Goal: Check status: Check status

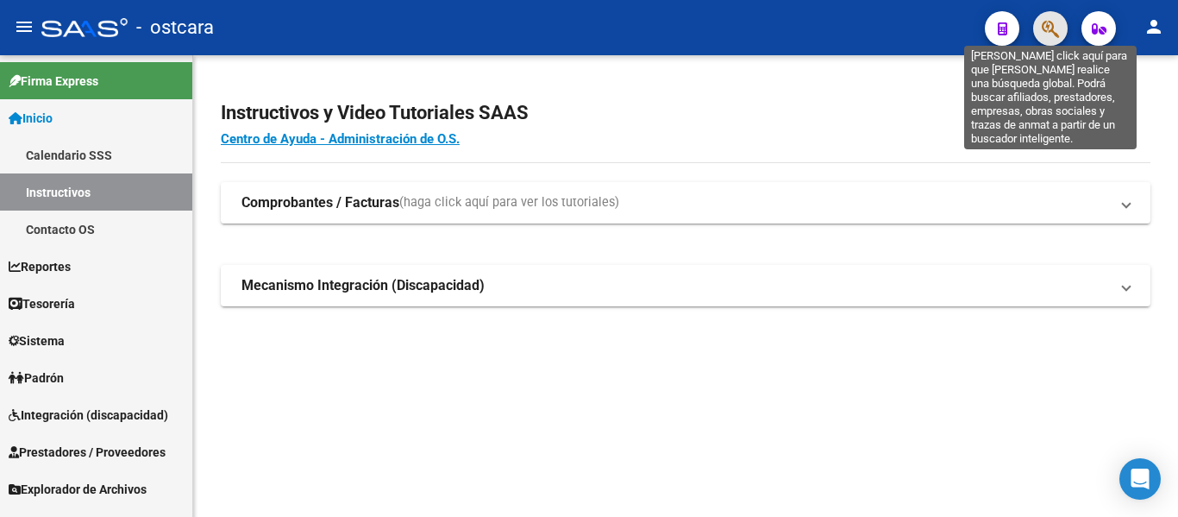
click at [1052, 38] on icon "button" at bounding box center [1050, 29] width 17 height 20
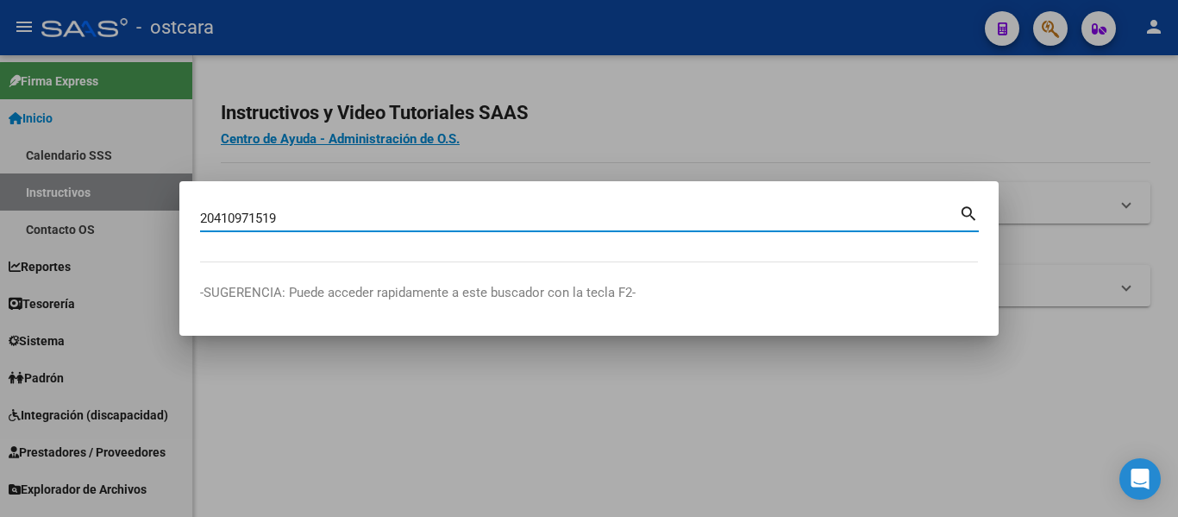
type input "20410971519"
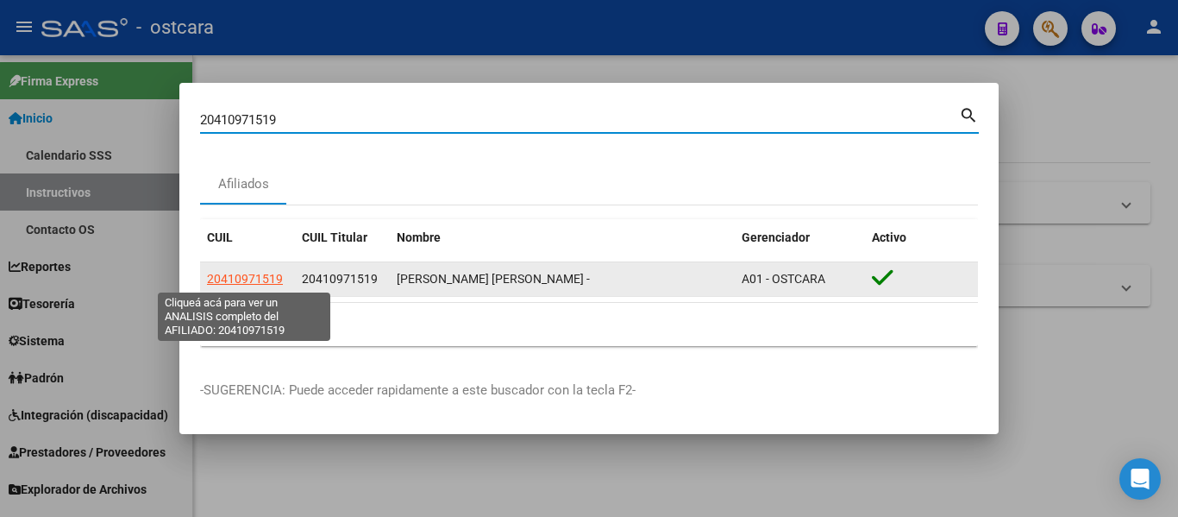
click at [259, 280] on span "20410971519" at bounding box center [245, 279] width 76 height 14
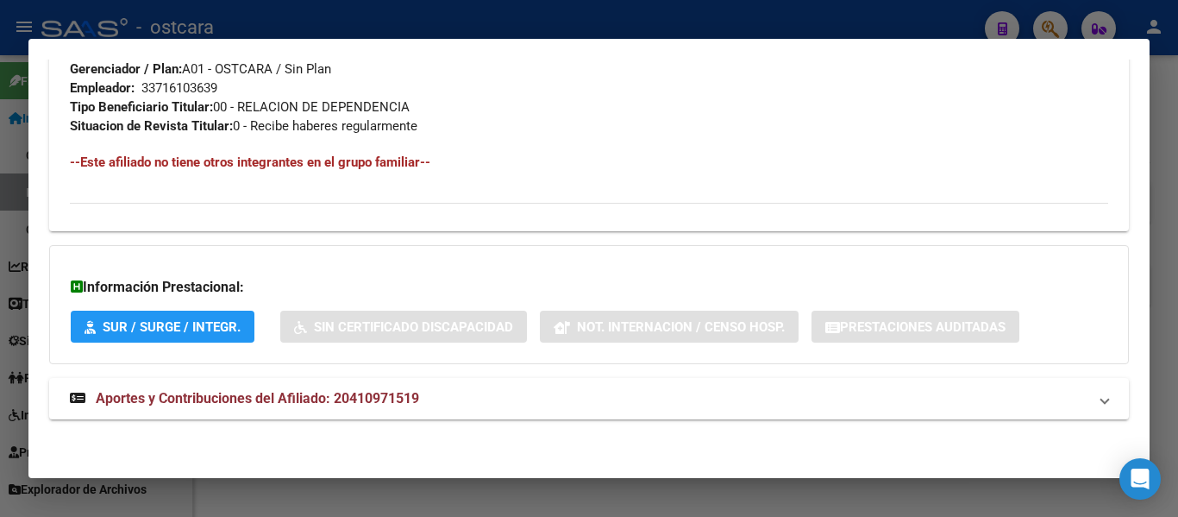
scroll to position [876, 0]
click at [336, 396] on span "Aportes y Contribuciones del Afiliado: 20410971519" at bounding box center [257, 397] width 323 height 16
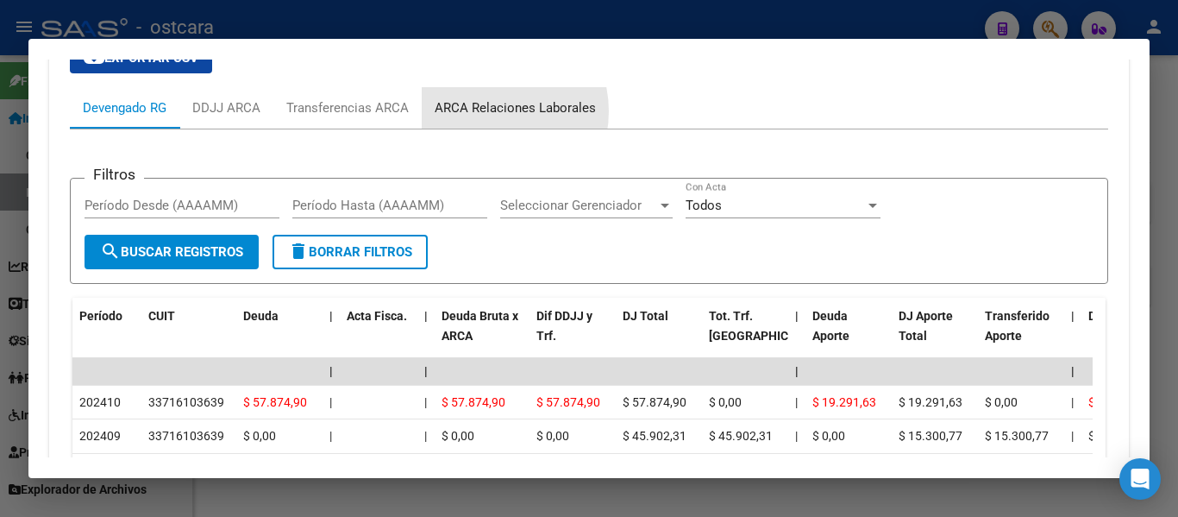
click at [486, 111] on div "ARCA Relaciones Laborales" at bounding box center [515, 107] width 161 height 19
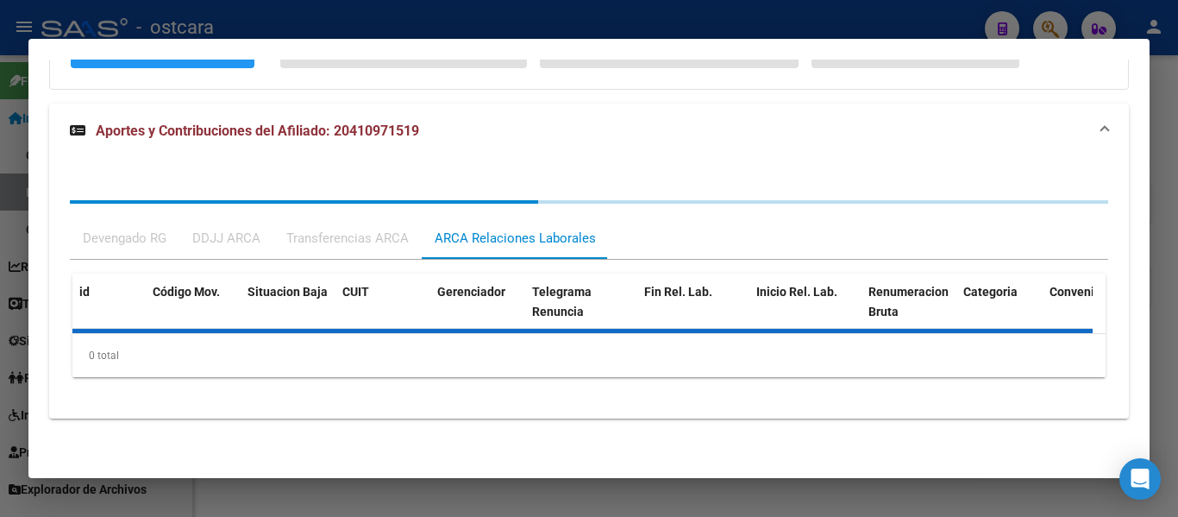
scroll to position [1229, 0]
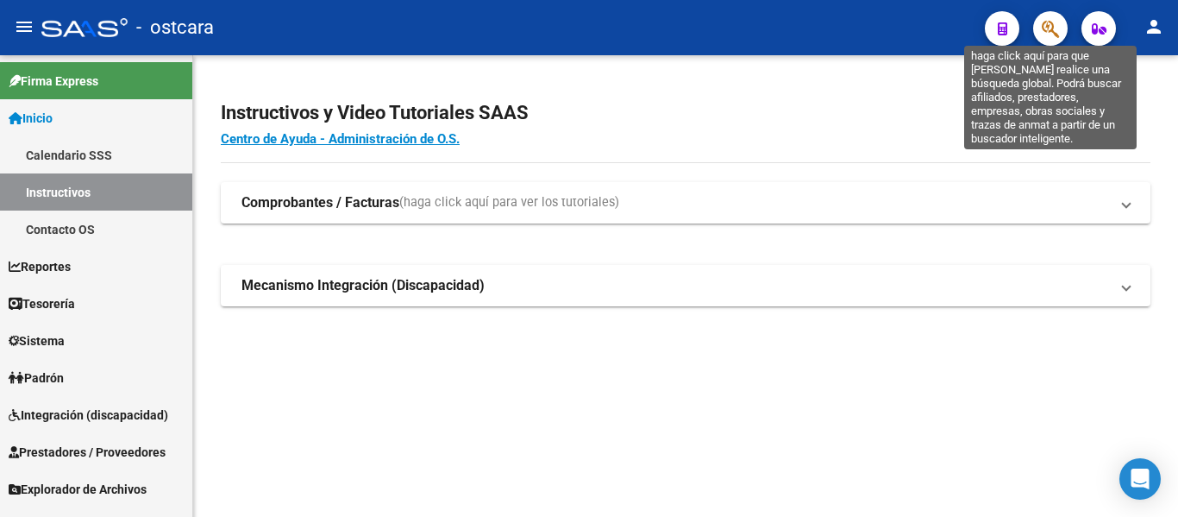
click at [1060, 22] on button "button" at bounding box center [1050, 28] width 34 height 34
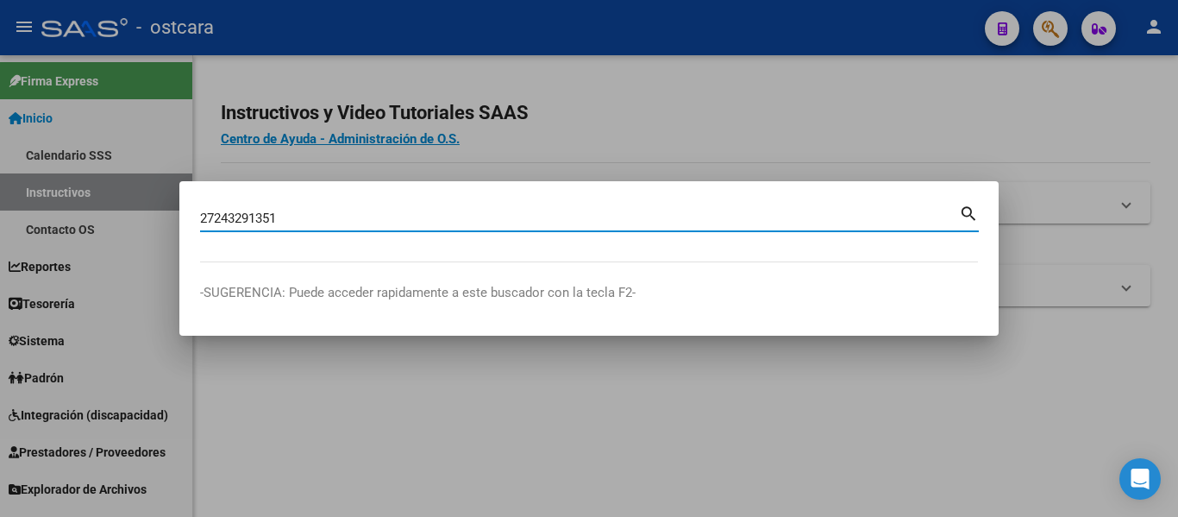
type input "27243291351"
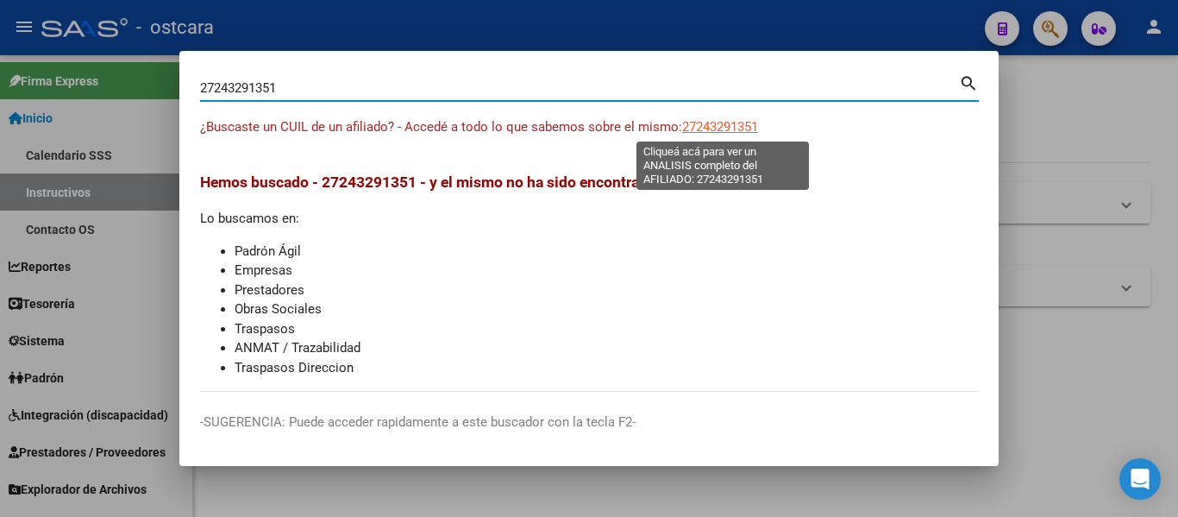
click at [699, 125] on span "27243291351" at bounding box center [720, 127] width 76 height 16
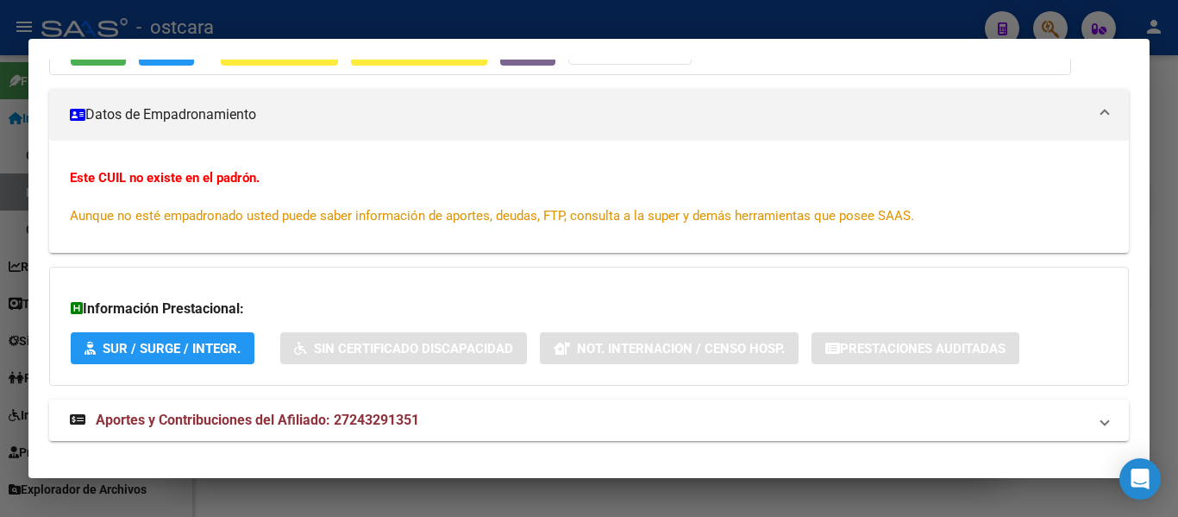
scroll to position [232, 0]
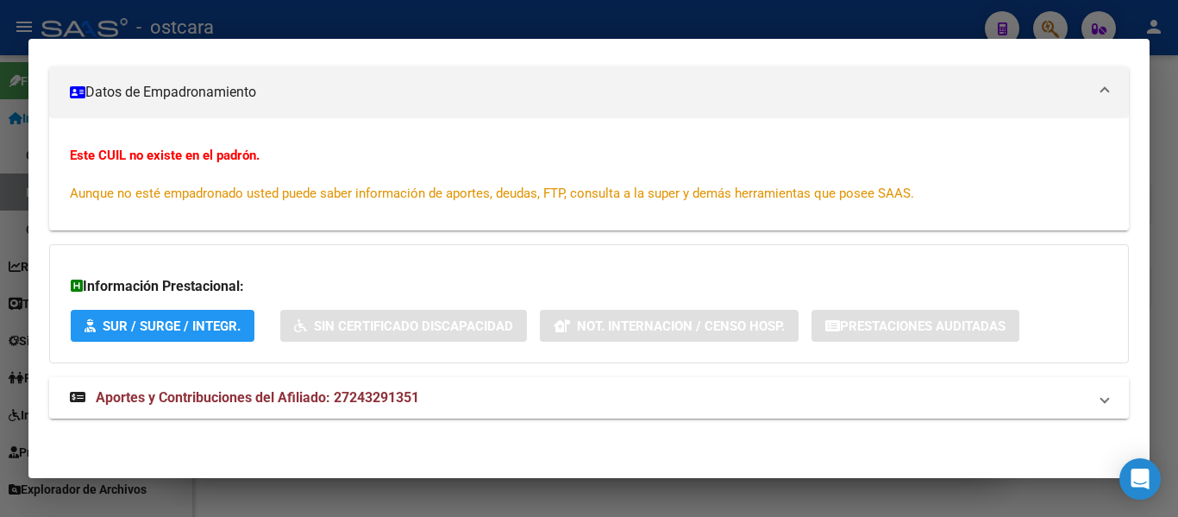
click at [385, 401] on span "Aportes y Contribuciones del Afiliado: 27243291351" at bounding box center [257, 397] width 323 height 16
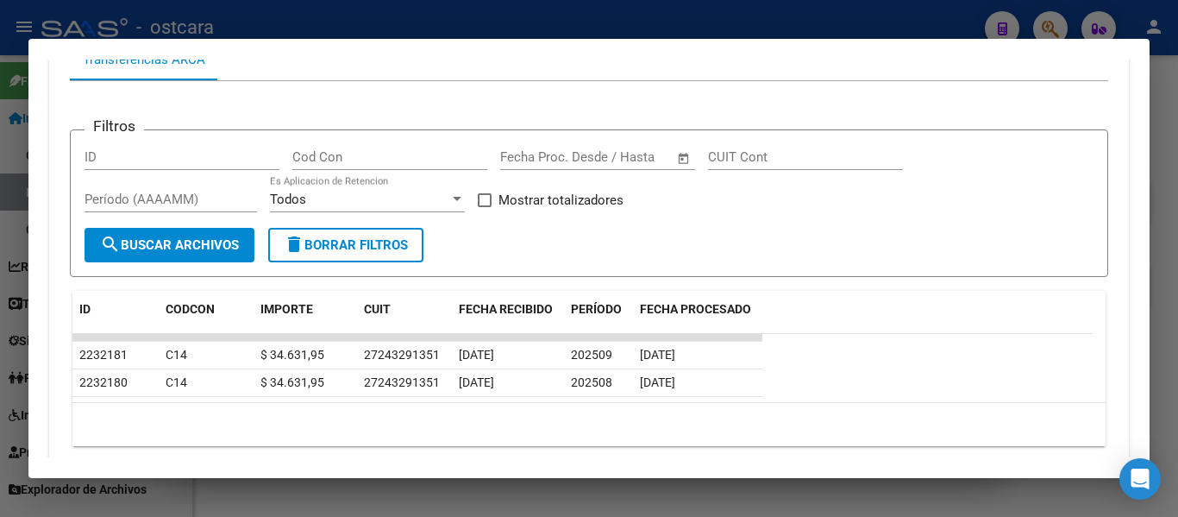
scroll to position [749, 0]
